Goal: Use online tool/utility: Utilize a website feature to perform a specific function

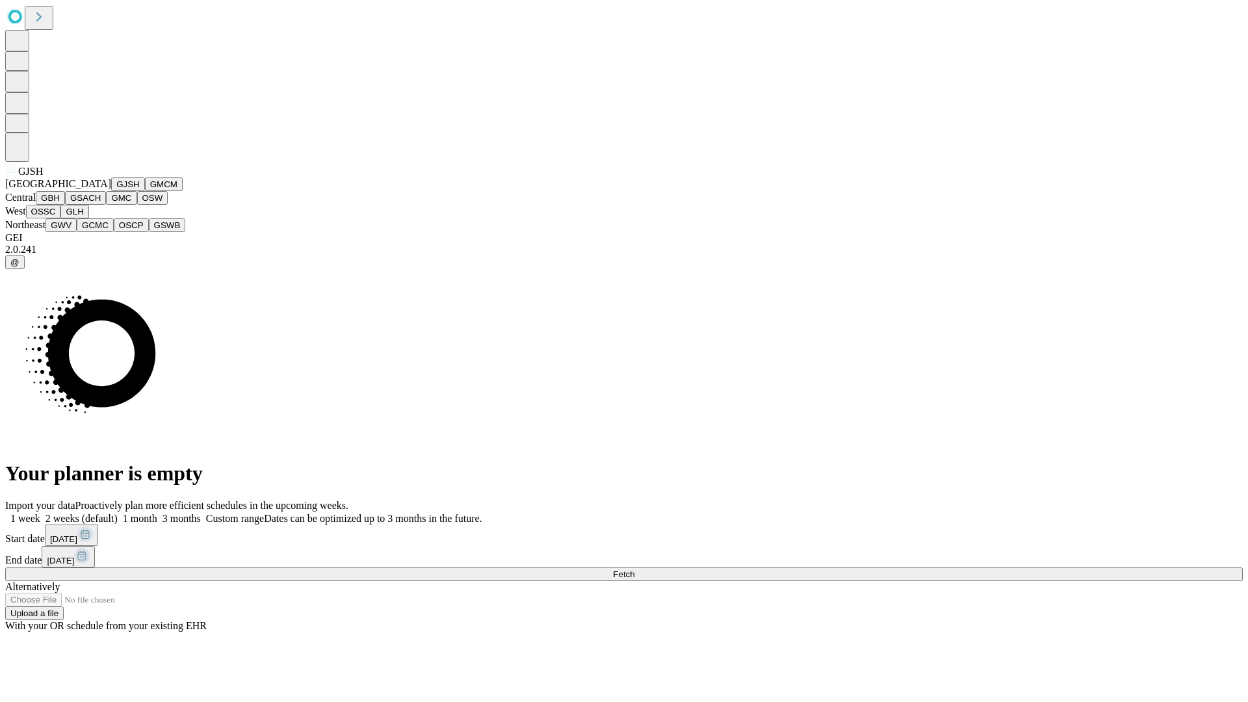
click at [111, 191] on button "GJSH" at bounding box center [128, 184] width 34 height 14
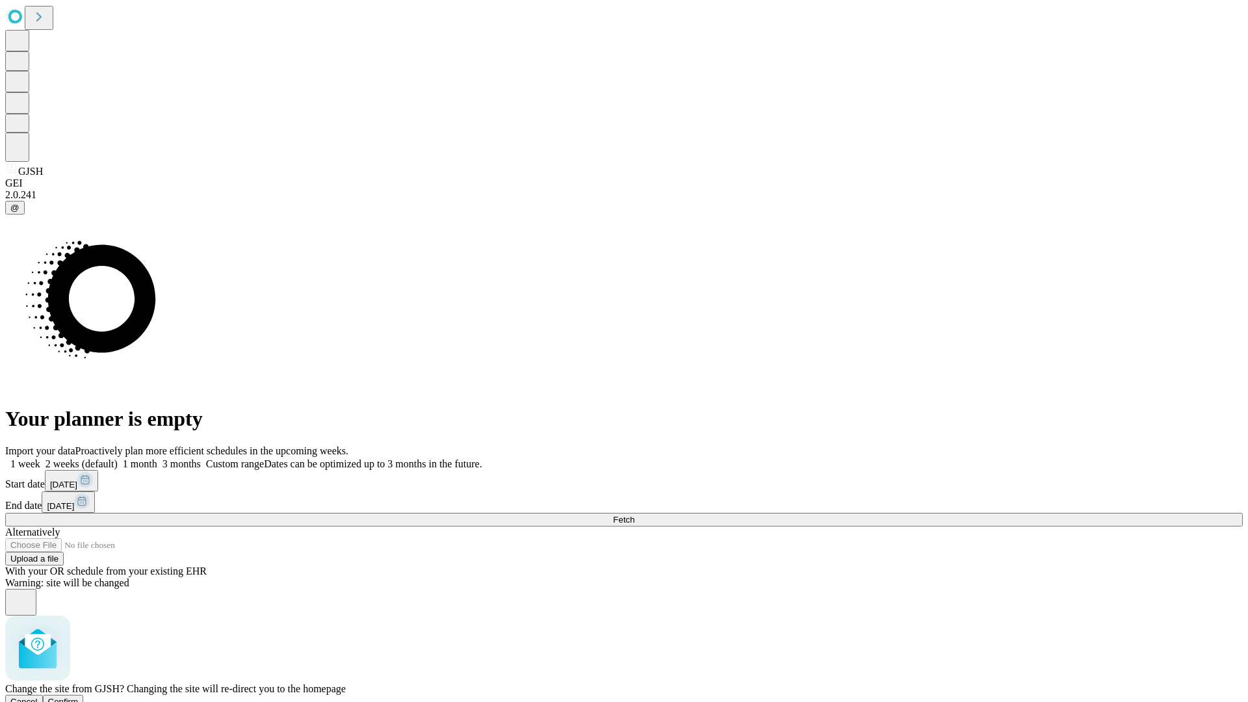
click at [79, 697] on span "Confirm" at bounding box center [63, 702] width 31 height 10
click at [157, 458] on label "1 month" at bounding box center [138, 463] width 40 height 11
click at [634, 515] on span "Fetch" at bounding box center [623, 520] width 21 height 10
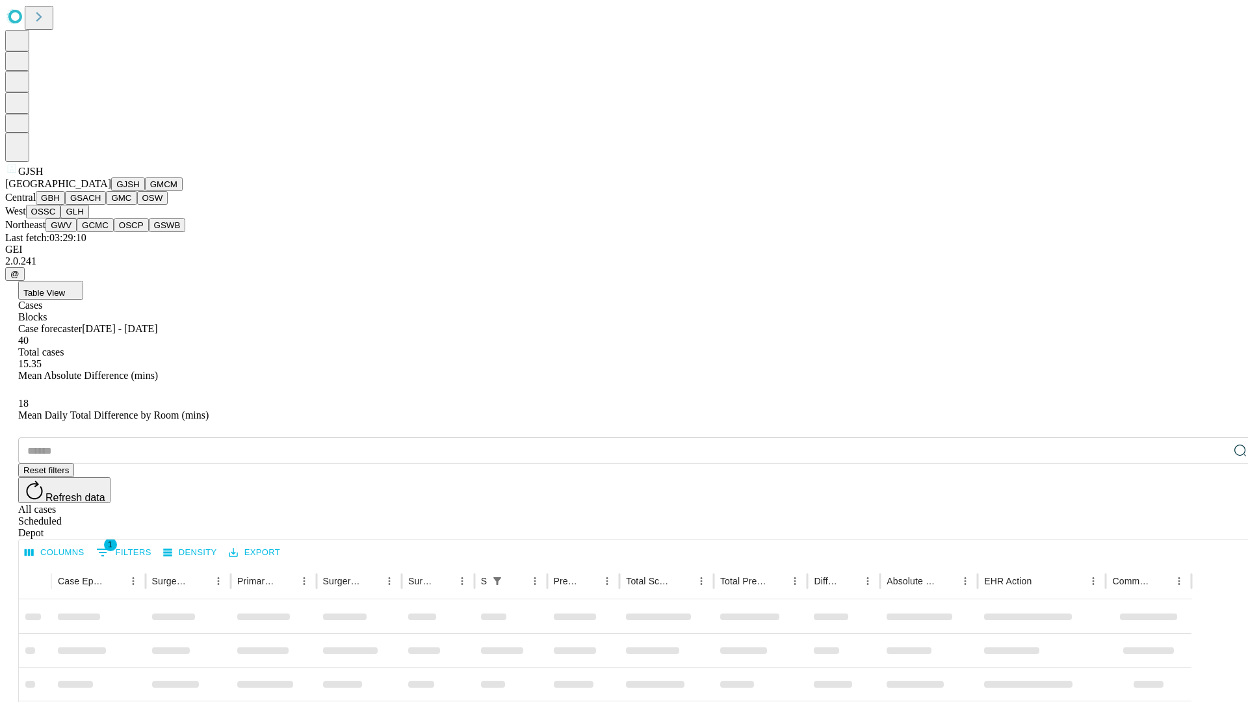
click at [145, 191] on button "GMCM" at bounding box center [164, 184] width 38 height 14
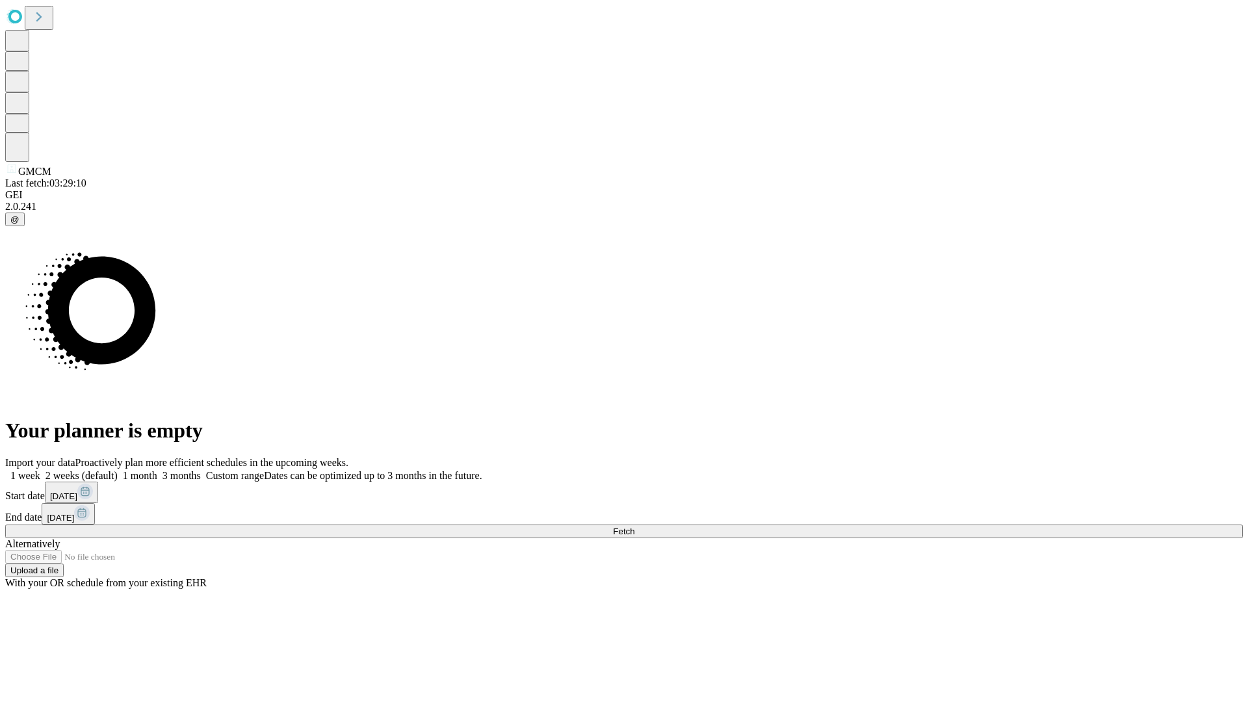
click at [157, 470] on label "1 month" at bounding box center [138, 475] width 40 height 11
click at [634, 526] on span "Fetch" at bounding box center [623, 531] width 21 height 10
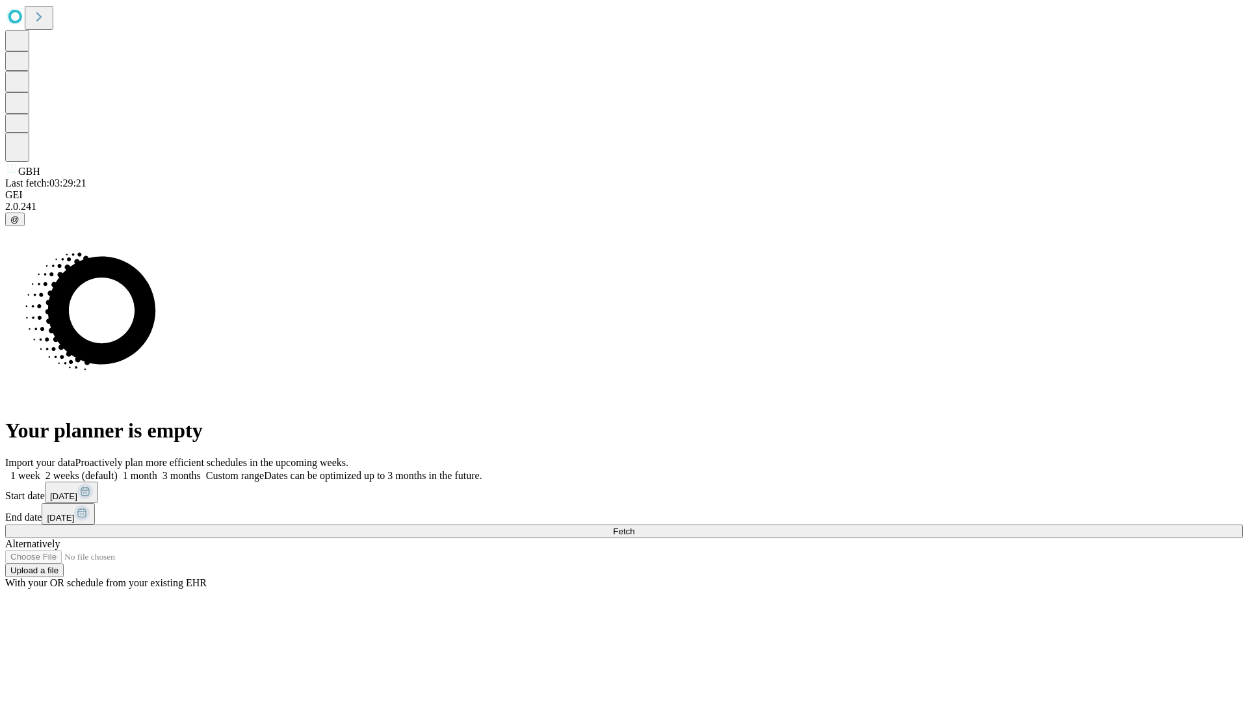
click at [157, 470] on label "1 month" at bounding box center [138, 475] width 40 height 11
click at [634, 526] on span "Fetch" at bounding box center [623, 531] width 21 height 10
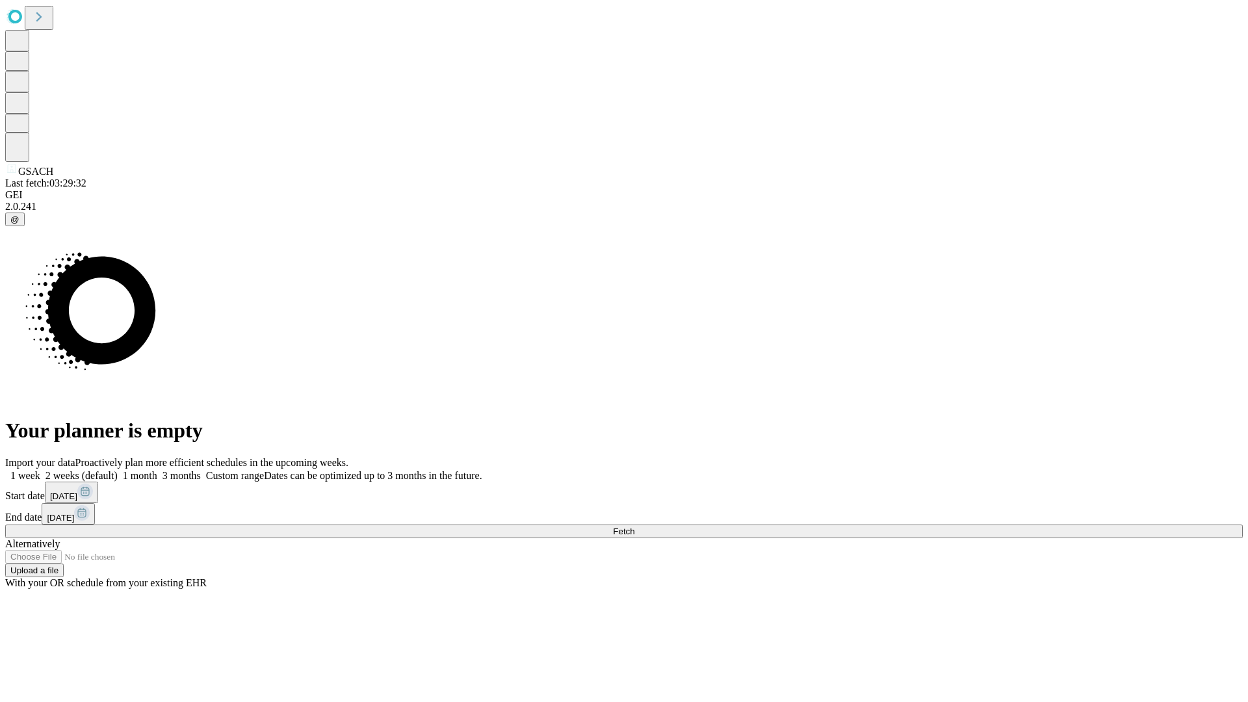
click at [634, 526] on span "Fetch" at bounding box center [623, 531] width 21 height 10
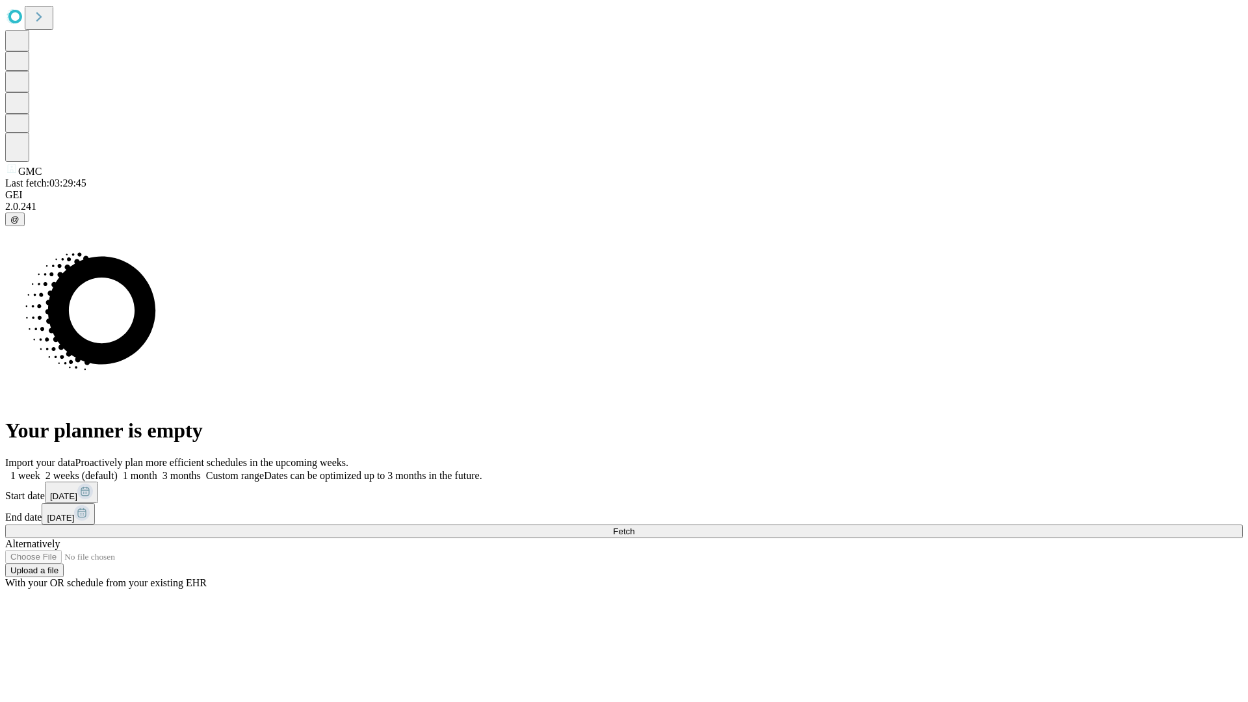
click at [157, 470] on label "1 month" at bounding box center [138, 475] width 40 height 11
click at [634, 526] on span "Fetch" at bounding box center [623, 531] width 21 height 10
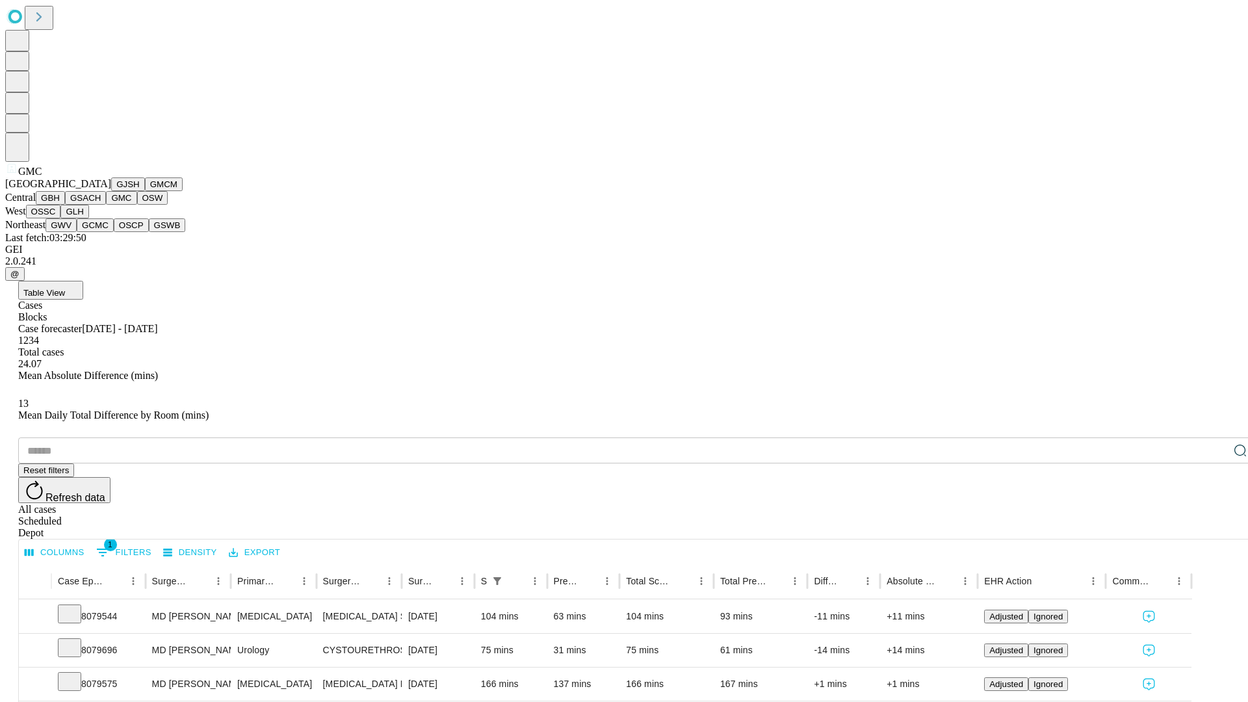
click at [137, 205] on button "OSW" at bounding box center [152, 198] width 31 height 14
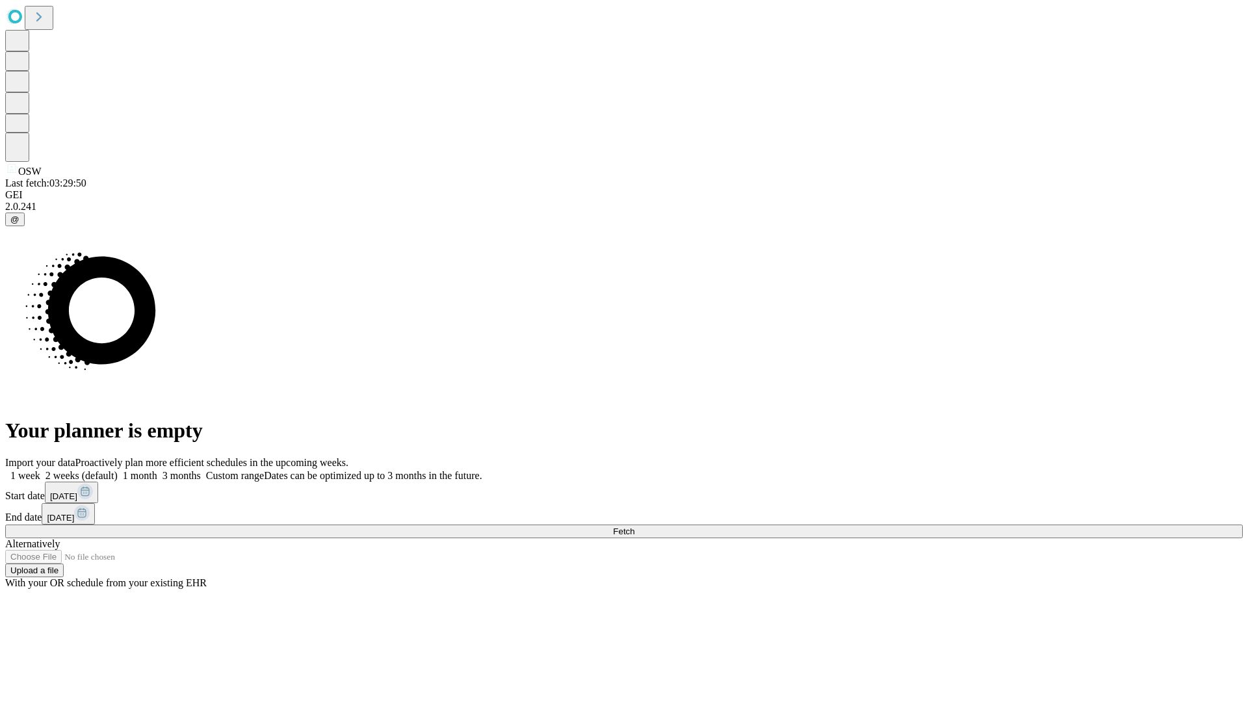
click at [157, 470] on label "1 month" at bounding box center [138, 475] width 40 height 11
click at [634, 526] on span "Fetch" at bounding box center [623, 531] width 21 height 10
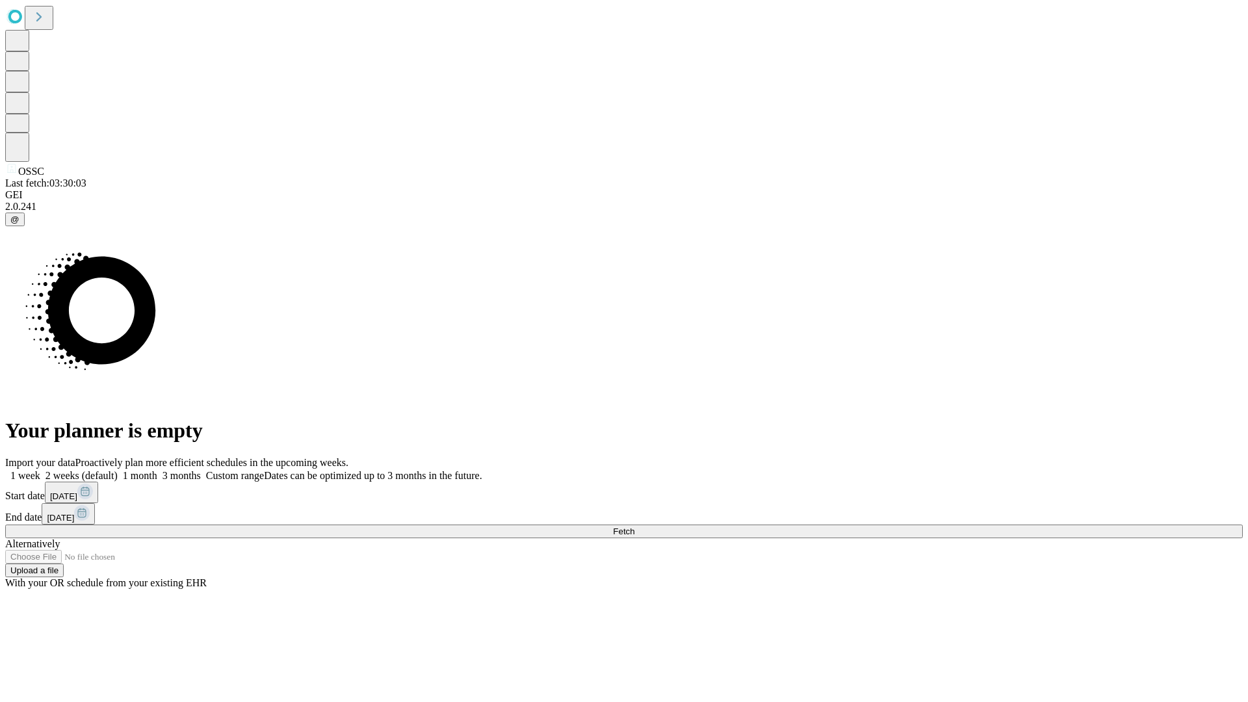
click at [634, 526] on span "Fetch" at bounding box center [623, 531] width 21 height 10
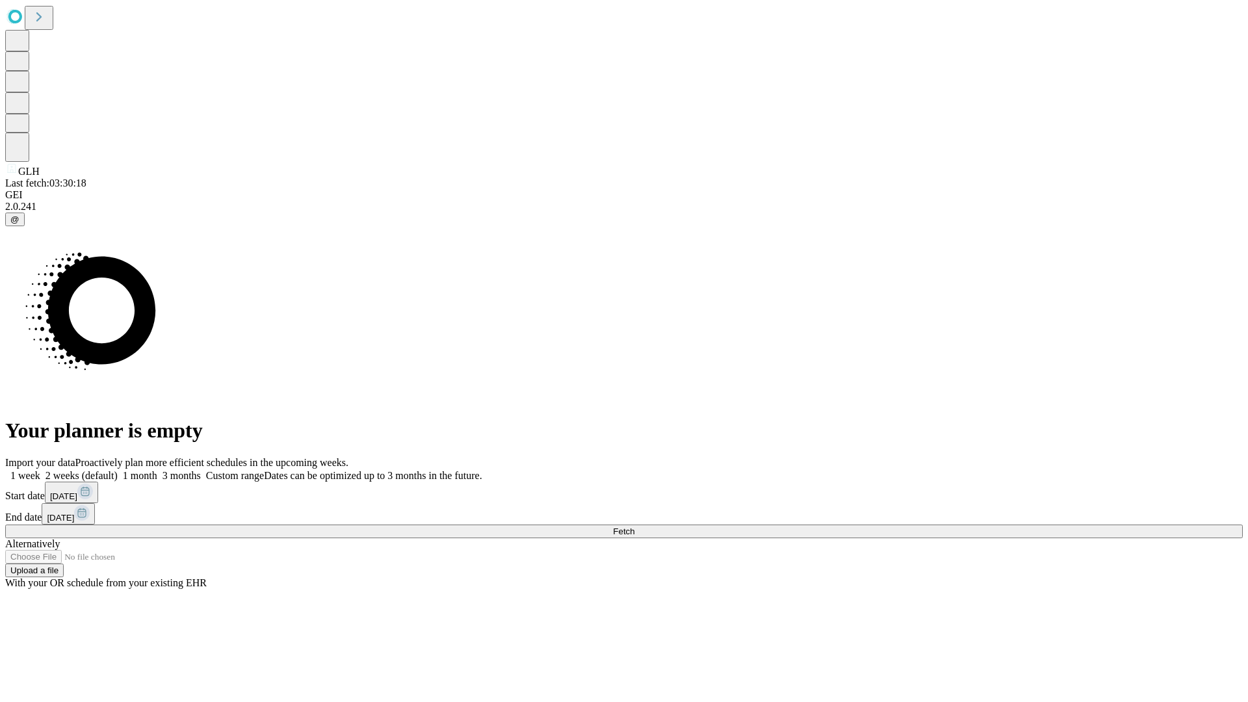
click at [634, 526] on span "Fetch" at bounding box center [623, 531] width 21 height 10
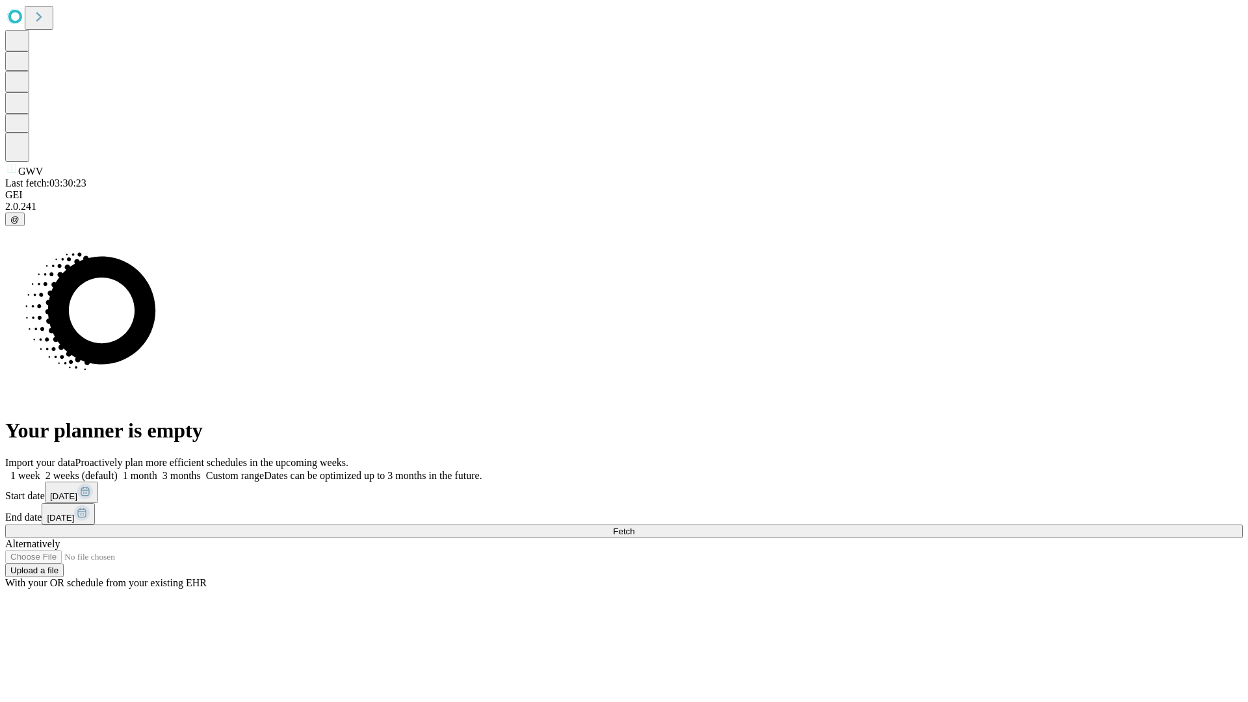
click at [157, 470] on label "1 month" at bounding box center [138, 475] width 40 height 11
click at [634, 526] on span "Fetch" at bounding box center [623, 531] width 21 height 10
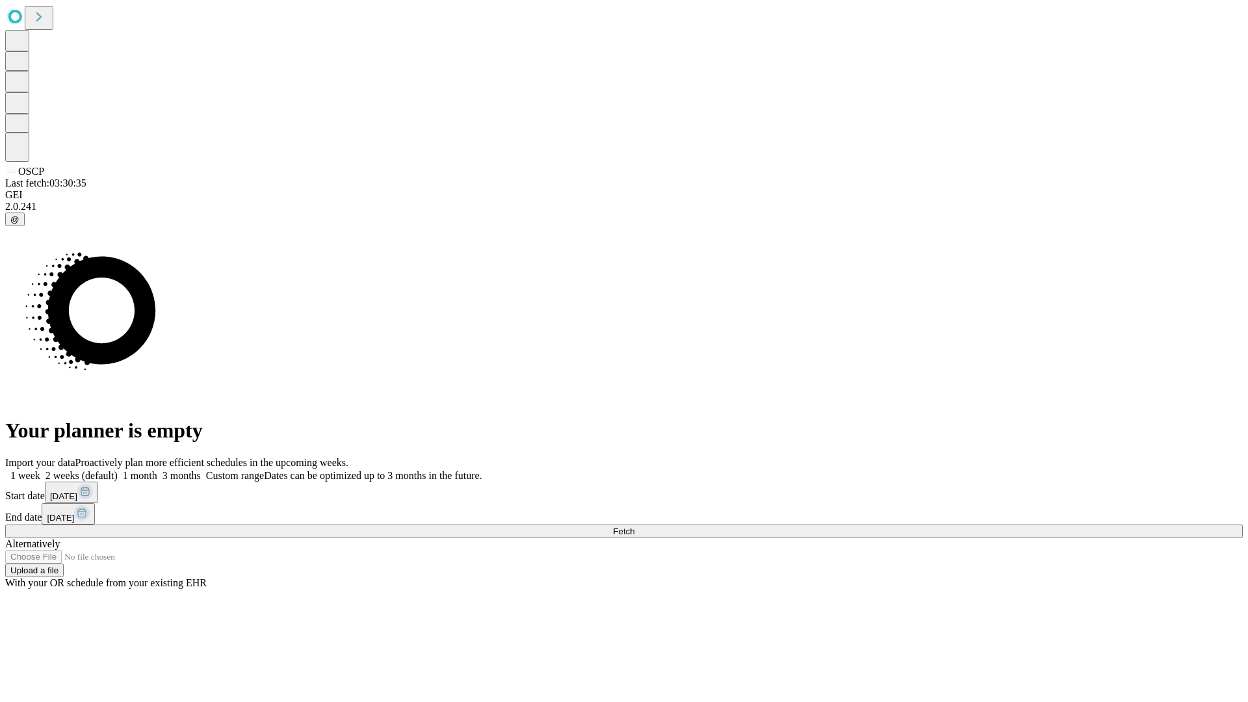
click at [634, 526] on span "Fetch" at bounding box center [623, 531] width 21 height 10
